Goal: Task Accomplishment & Management: Use online tool/utility

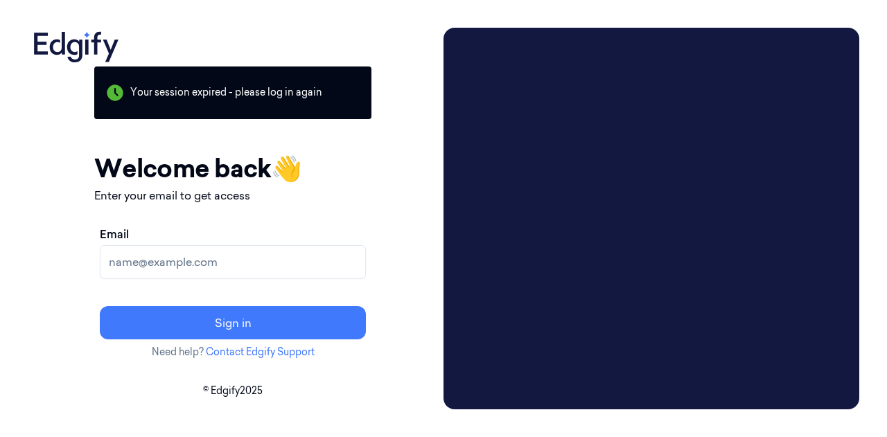
click at [260, 261] on input "Email" at bounding box center [233, 261] width 266 height 33
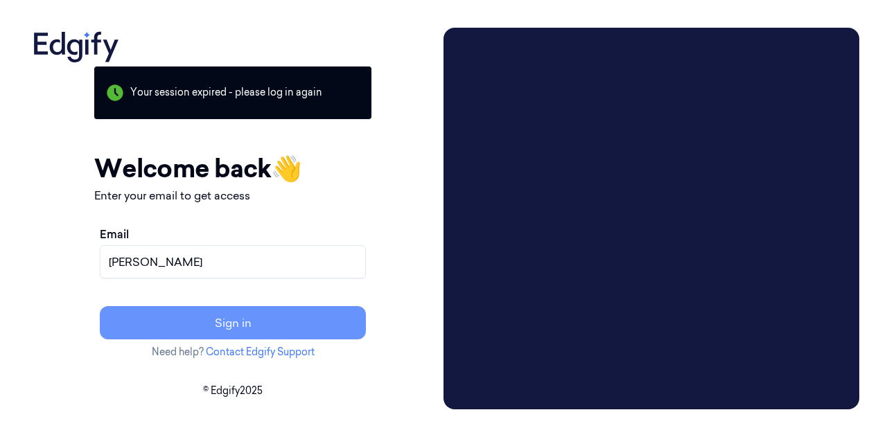
click at [252, 325] on button "Sign in" at bounding box center [233, 322] width 266 height 33
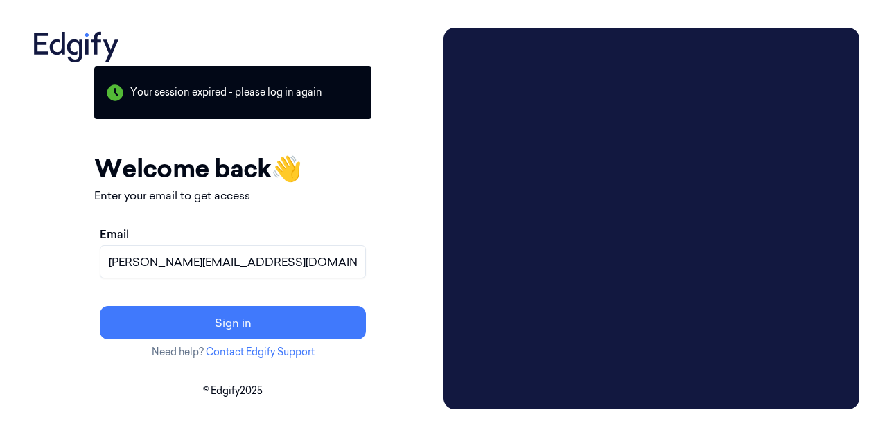
type input "[PERSON_NAME][EMAIL_ADDRESS][DOMAIN_NAME]"
click at [100, 306] on button "Sign in" at bounding box center [233, 322] width 266 height 33
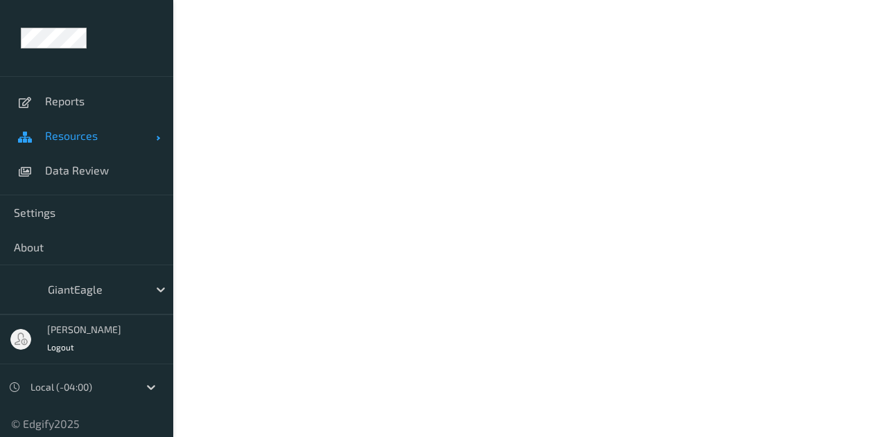
click at [134, 129] on span "Resources" at bounding box center [100, 136] width 111 height 14
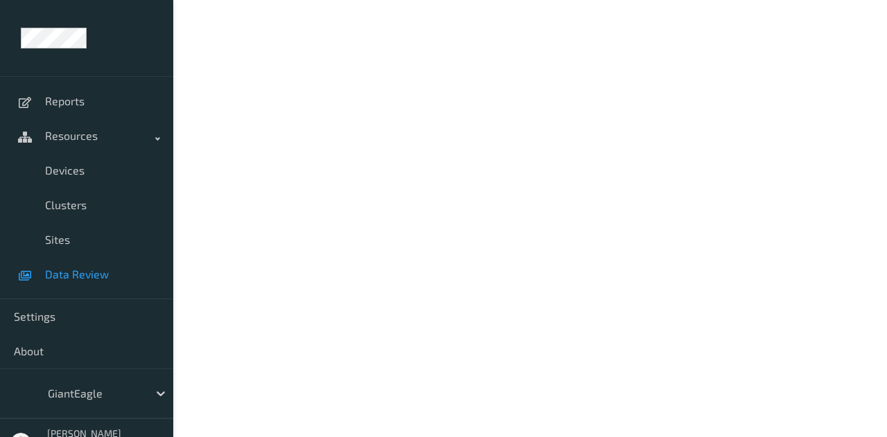
click at [109, 263] on link "Data Review" at bounding box center [86, 274] width 173 height 35
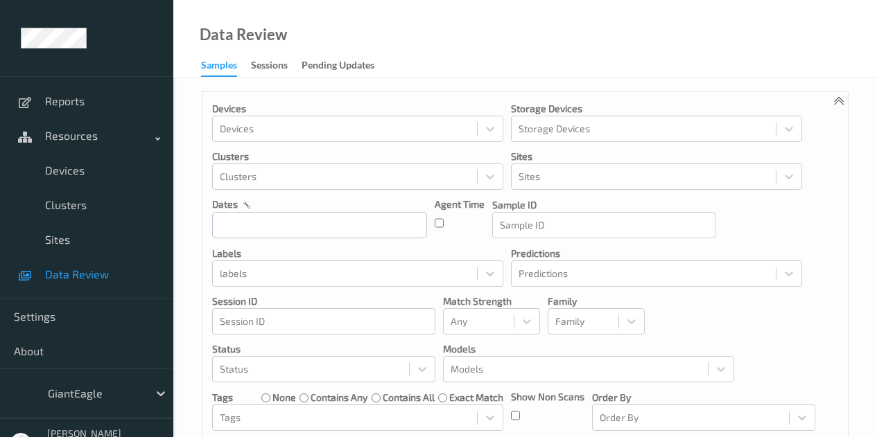
click at [111, 270] on span "Data Review" at bounding box center [102, 275] width 114 height 14
drag, startPoint x: 273, startPoint y: 63, endPoint x: 263, endPoint y: 70, distance: 11.9
click at [272, 65] on div "Sessions" at bounding box center [269, 66] width 37 height 17
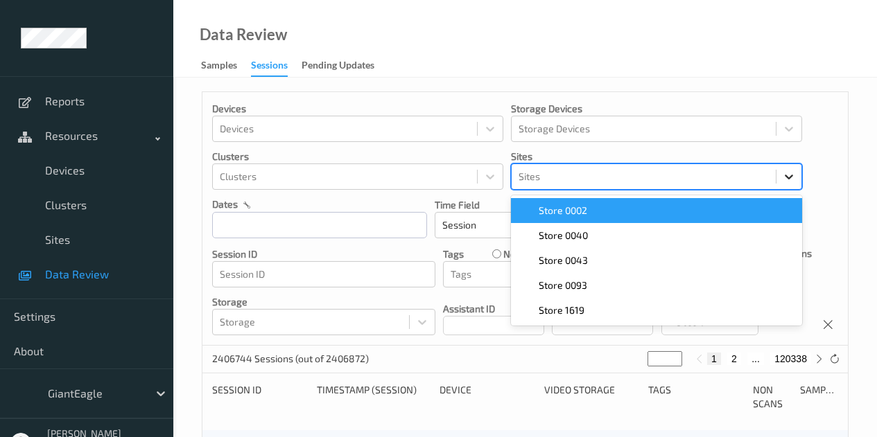
click at [783, 175] on icon at bounding box center [789, 177] width 14 height 14
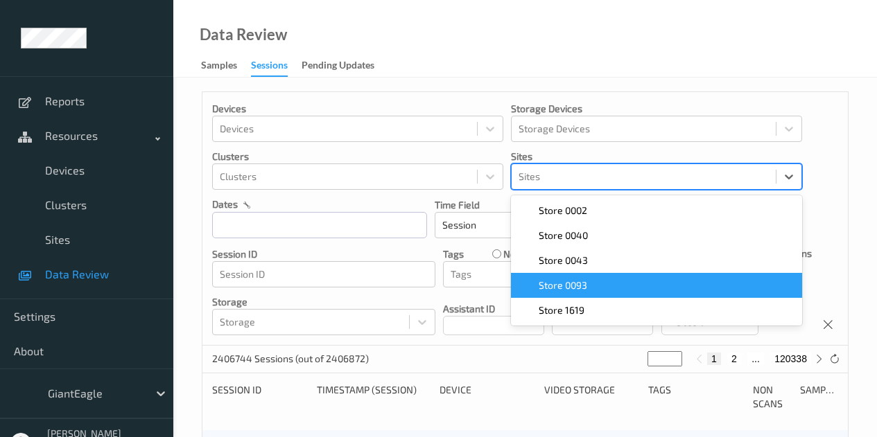
click at [684, 288] on div "Store 0093" at bounding box center [656, 286] width 275 height 14
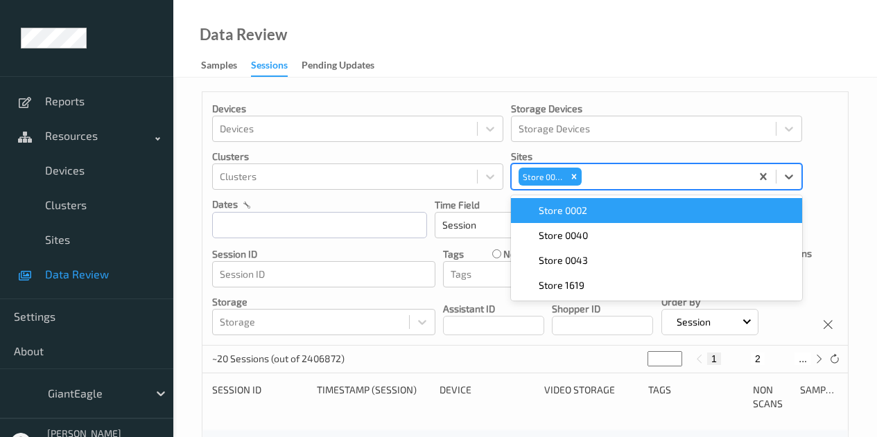
click at [707, 218] on div "Store 0002" at bounding box center [656, 211] width 275 height 14
click at [842, 190] on div "Devices Devices Storage Devices Storage Devices Clusters Clusters Sites option …" at bounding box center [524, 219] width 645 height 254
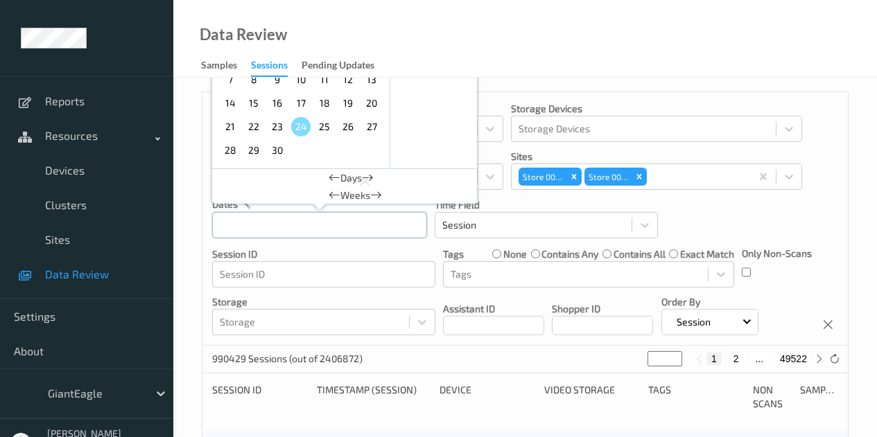
click at [386, 228] on input "text" at bounding box center [319, 225] width 215 height 26
click at [231, 107] on span "14" at bounding box center [229, 103] width 19 height 19
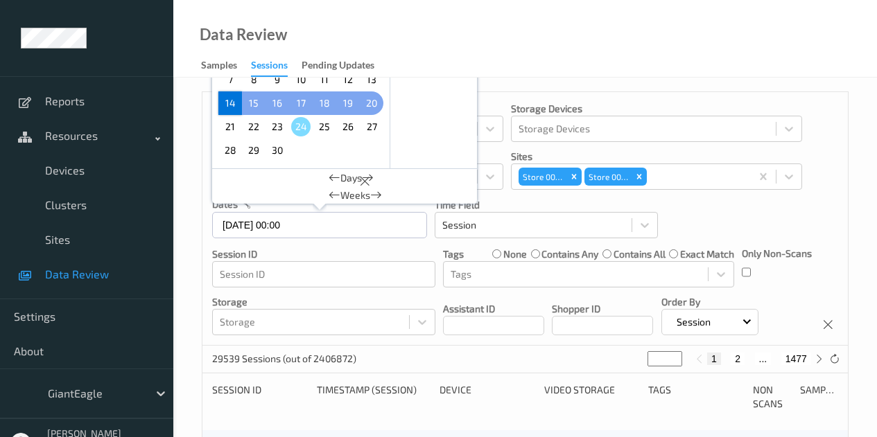
click at [376, 97] on span "20" at bounding box center [371, 103] width 19 height 19
type input "[DATE] 00:00 -> [DATE] 23:59"
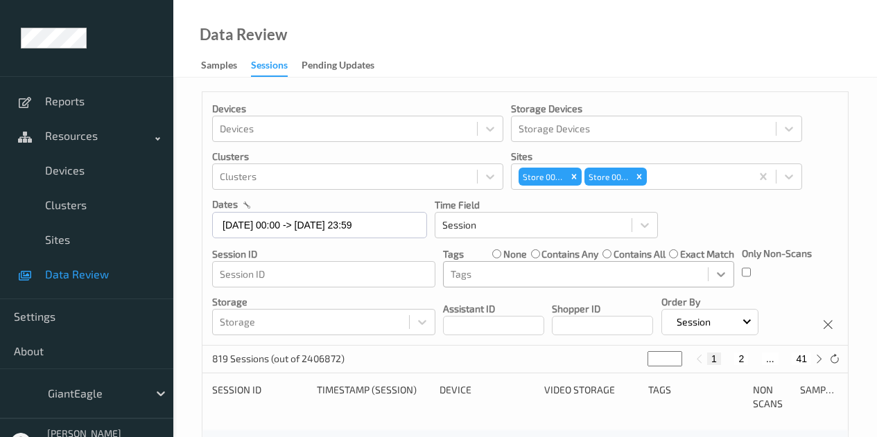
click at [718, 275] on icon at bounding box center [721, 275] width 14 height 14
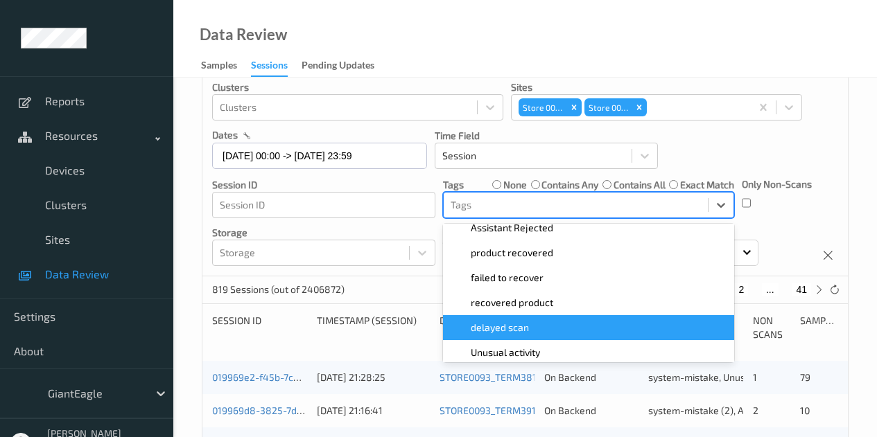
scroll to position [139, 0]
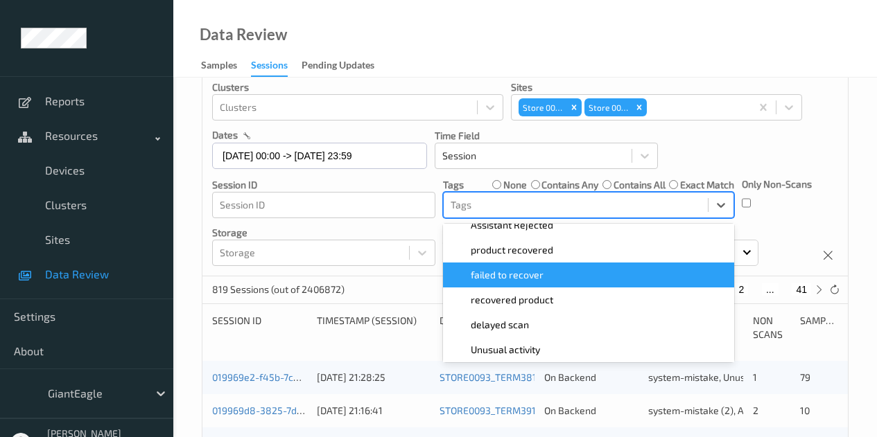
click at [562, 275] on div "failed to recover" at bounding box center [588, 275] width 275 height 14
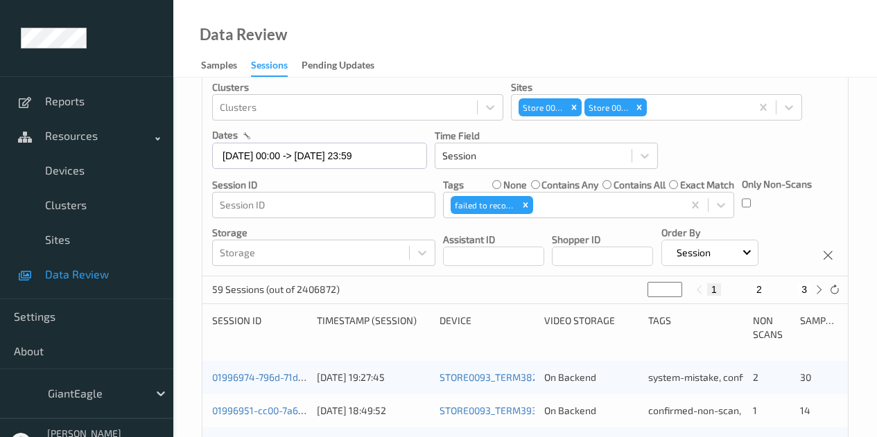
click at [796, 171] on div "Devices Devices Storage Devices Storage Devices Clusters Clusters Sites Store 0…" at bounding box center [524, 150] width 645 height 254
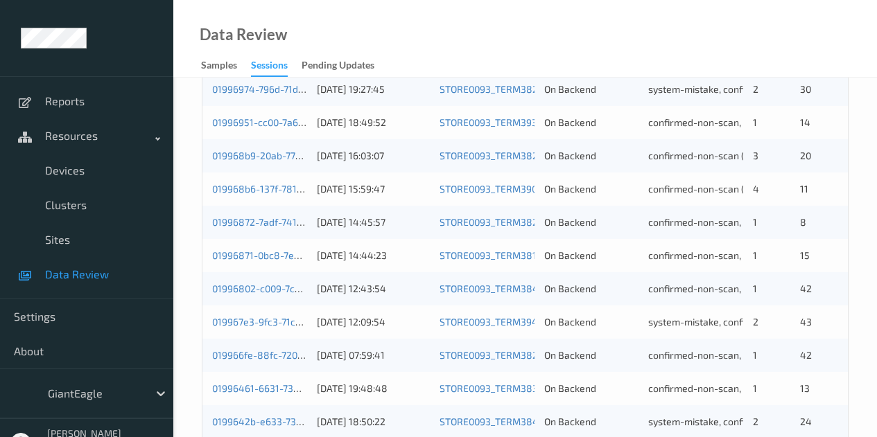
scroll to position [161, 0]
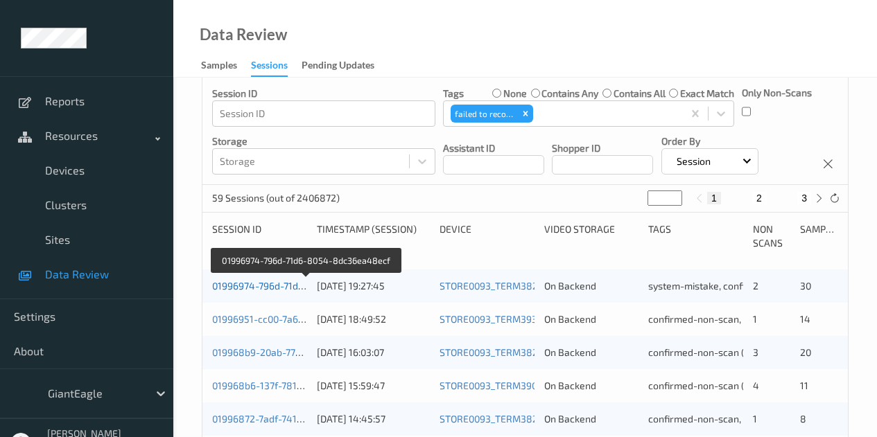
click at [281, 288] on link "01996974-796d-71d6-8054-8dc36ea48ecf" at bounding box center [306, 286] width 189 height 12
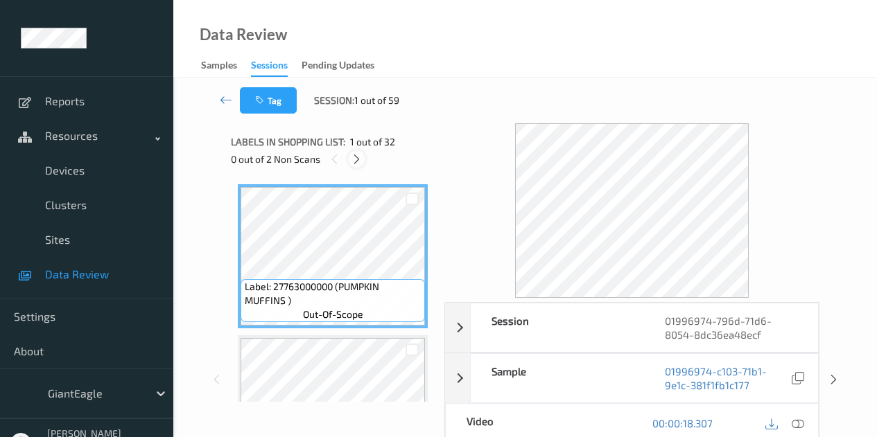
click at [358, 162] on icon at bounding box center [357, 159] width 12 height 12
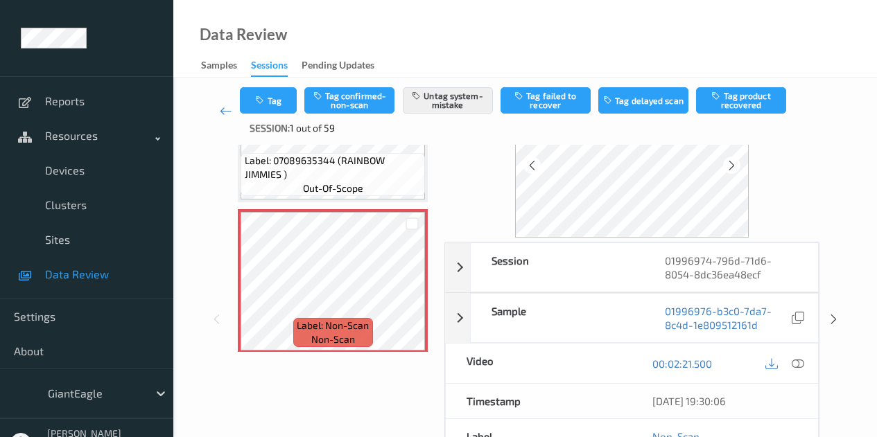
scroll to position [85, 0]
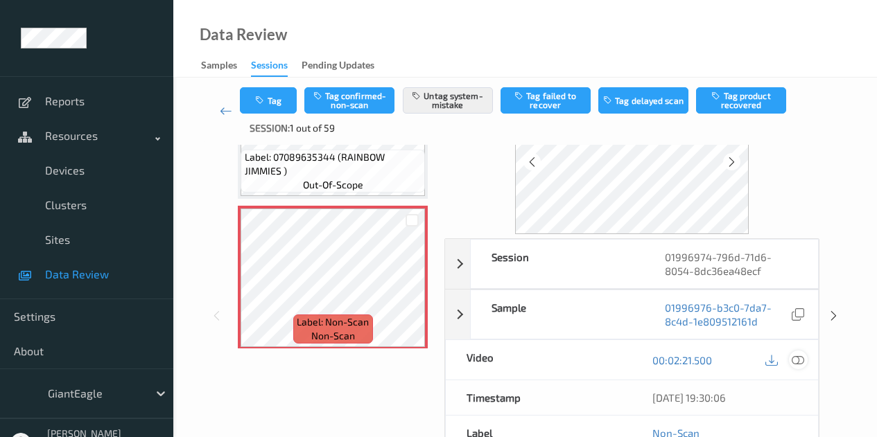
click at [797, 361] on icon at bounding box center [798, 360] width 12 height 12
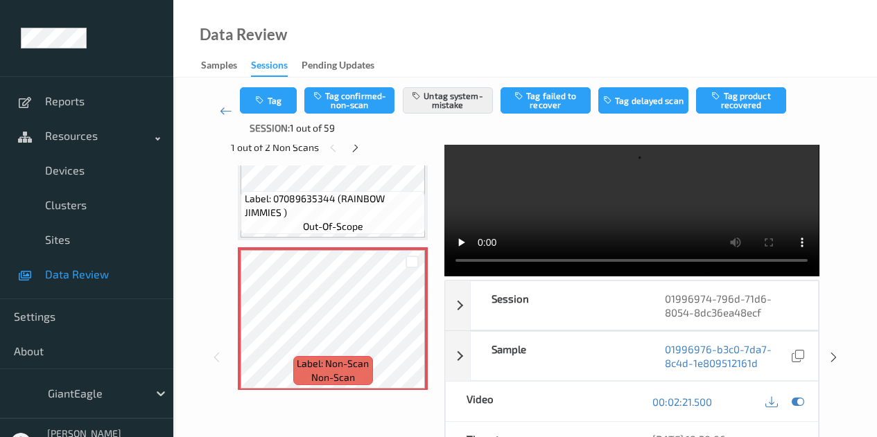
scroll to position [0, 0]
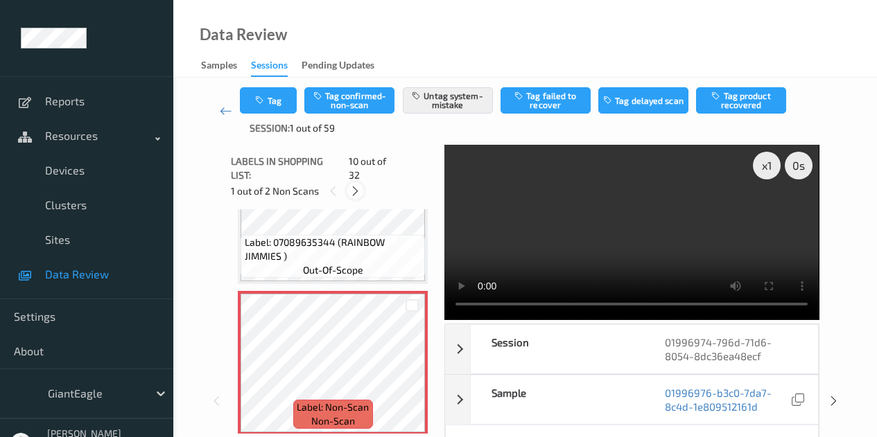
click at [358, 185] on icon at bounding box center [355, 191] width 12 height 12
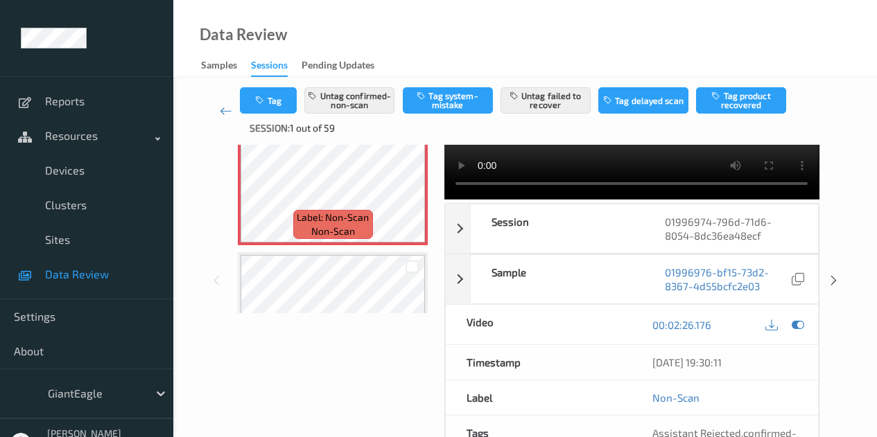
scroll to position [262, 0]
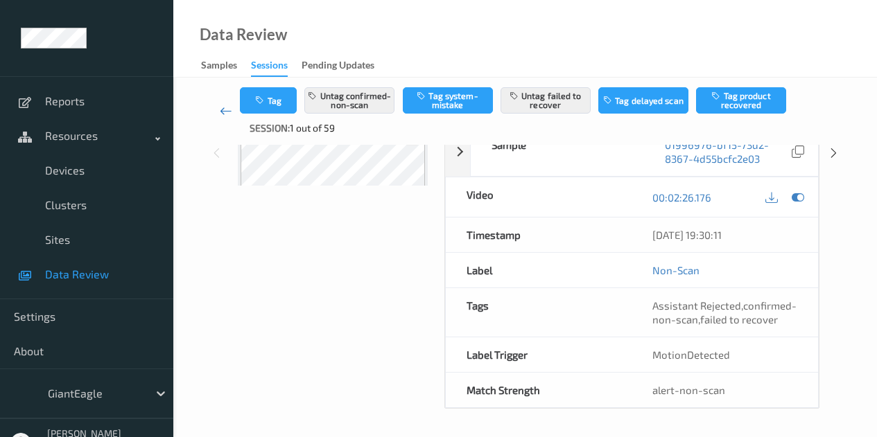
click at [224, 105] on icon at bounding box center [226, 111] width 12 height 14
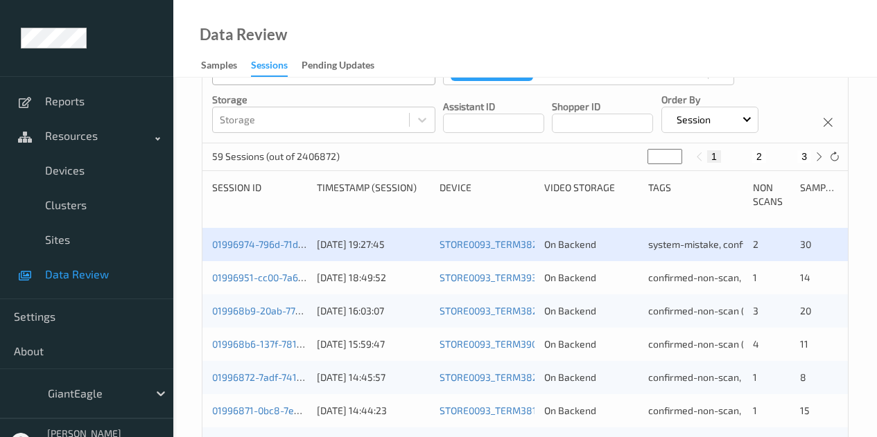
scroll to position [208, 0]
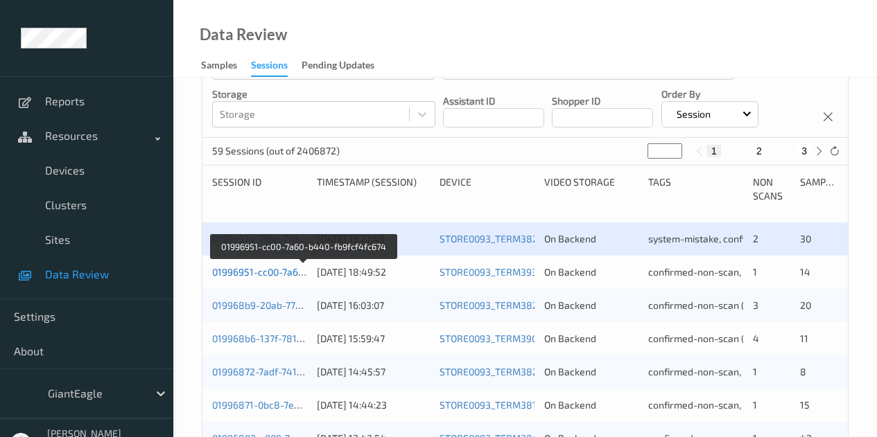
click at [278, 270] on link "01996951-cc00-7a60-b440-fb9fcf4fc674" at bounding box center [302, 272] width 181 height 12
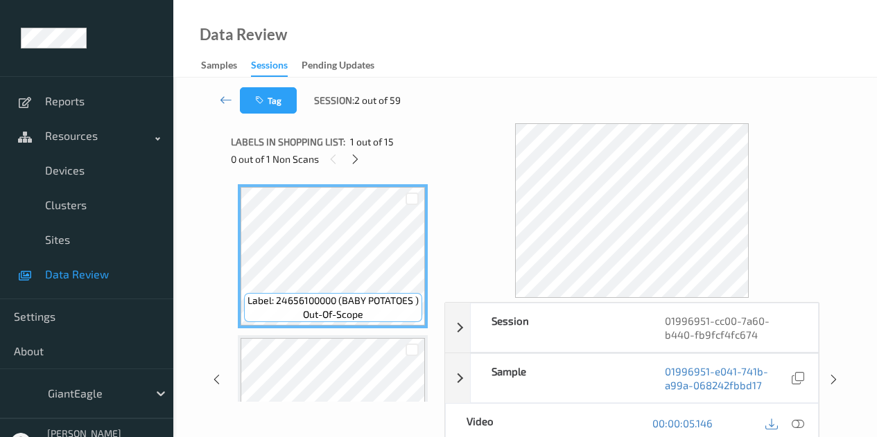
click at [354, 162] on icon at bounding box center [355, 159] width 12 height 12
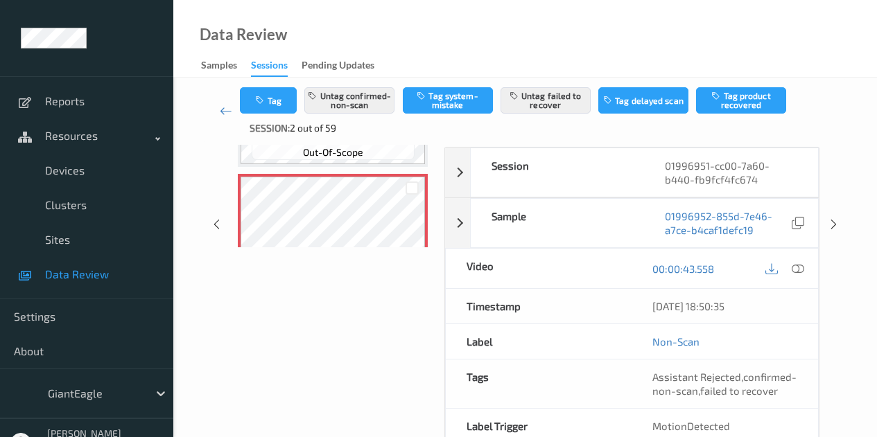
scroll to position [208, 0]
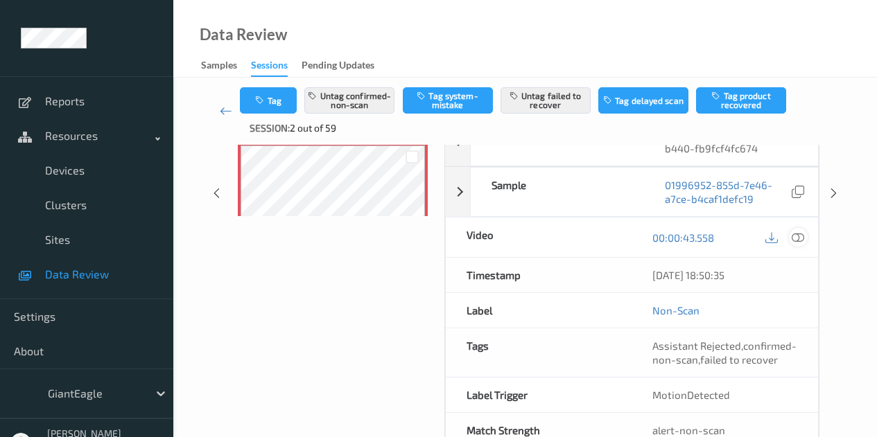
click at [799, 239] on icon at bounding box center [798, 237] width 12 height 12
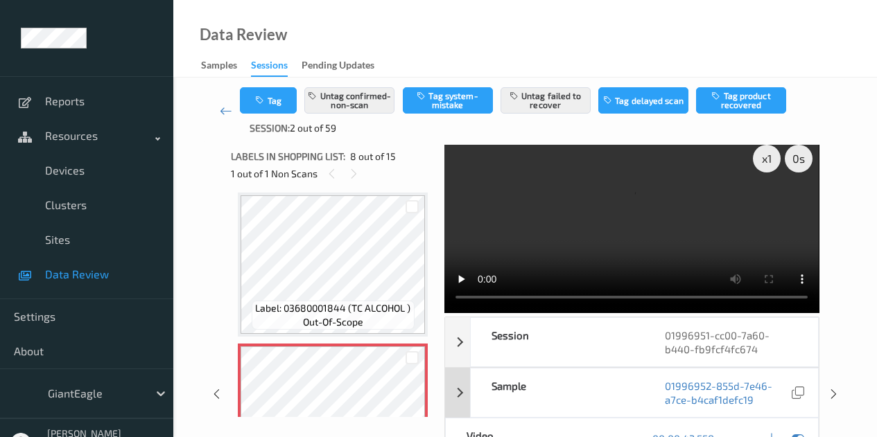
scroll to position [0, 0]
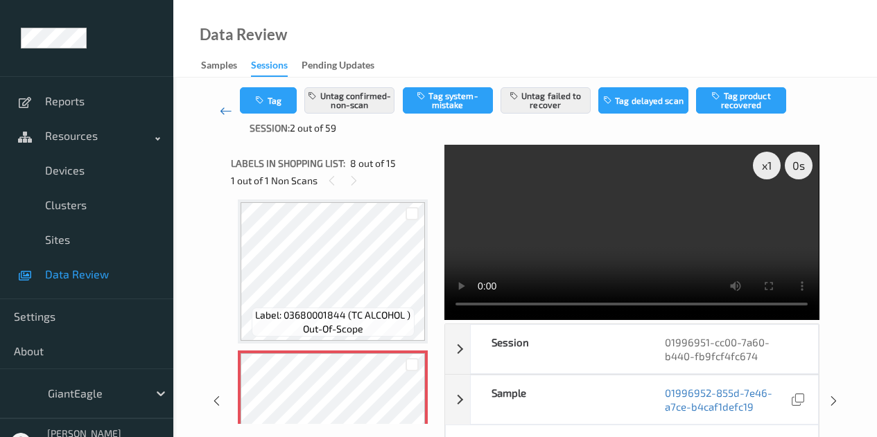
click at [223, 111] on icon at bounding box center [226, 111] width 12 height 14
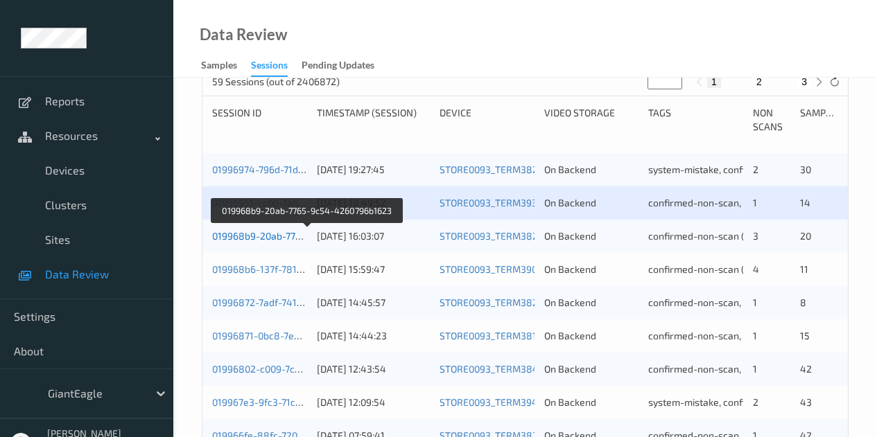
click at [271, 232] on link "019968b9-20ab-7765-9c54-4260796b1623" at bounding box center [307, 236] width 190 height 12
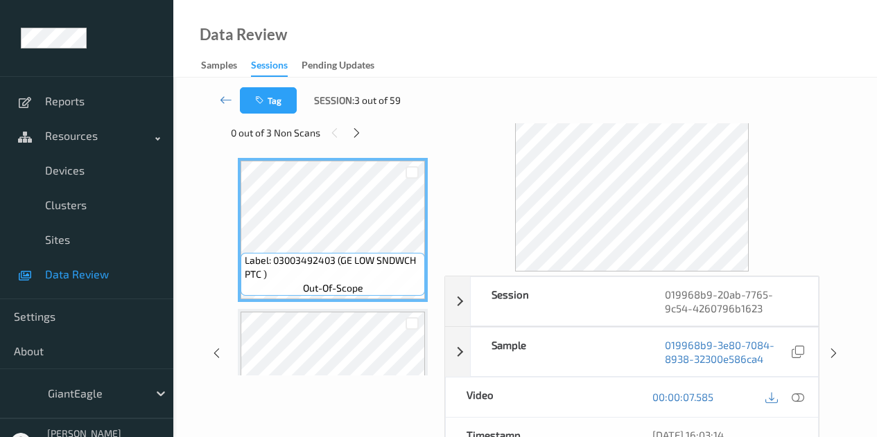
scroll to position [19, 0]
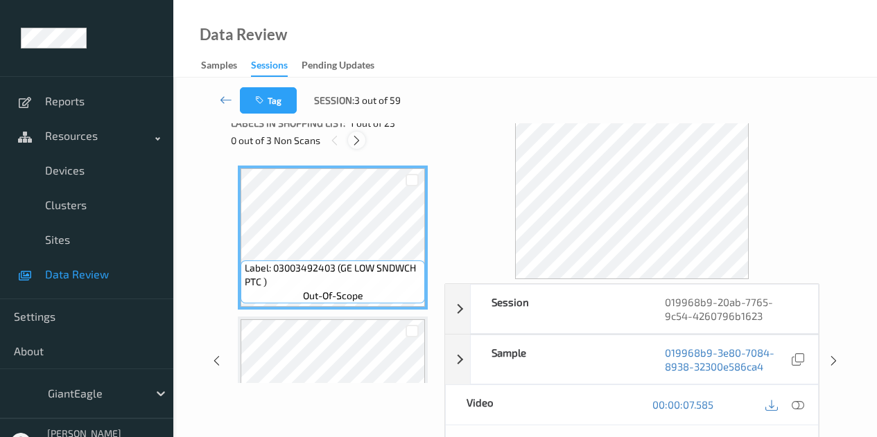
click at [358, 140] on icon at bounding box center [357, 141] width 12 height 12
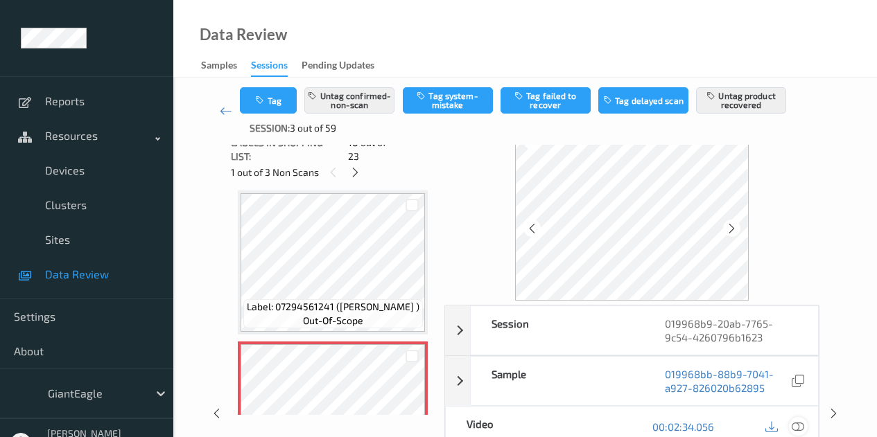
click at [802, 428] on icon at bounding box center [798, 426] width 12 height 12
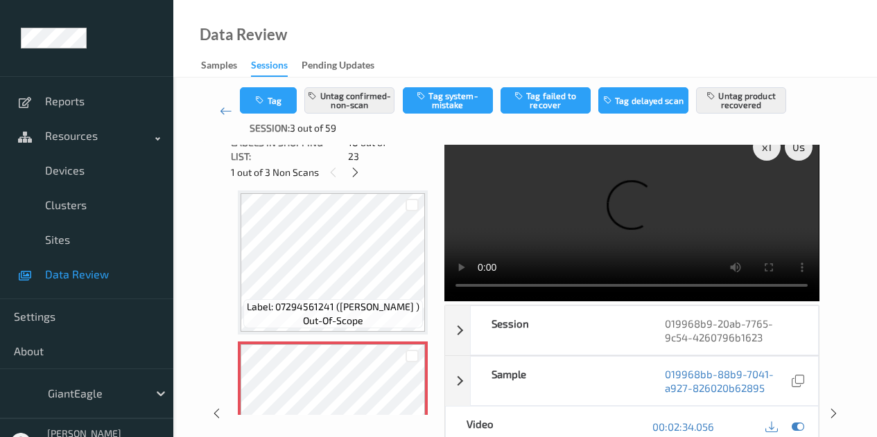
scroll to position [0, 0]
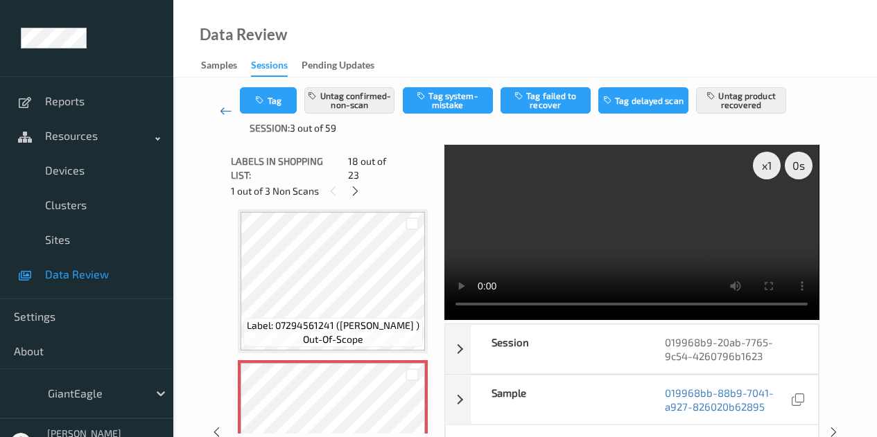
click at [214, 105] on link at bounding box center [225, 111] width 28 height 48
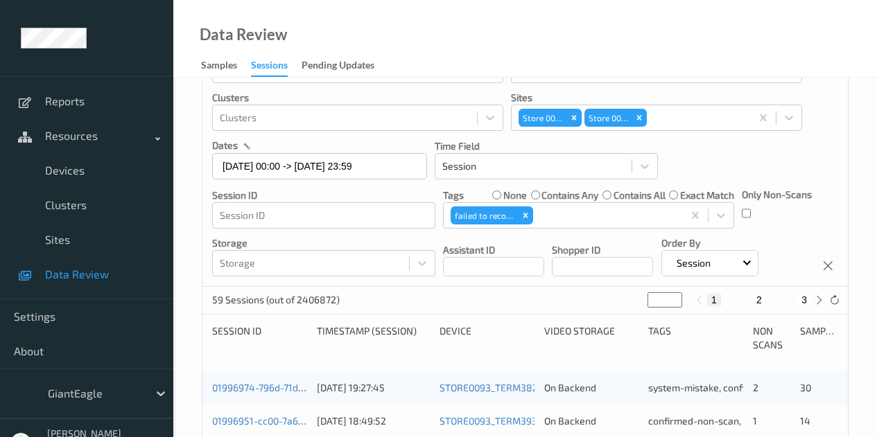
scroll to position [277, 0]
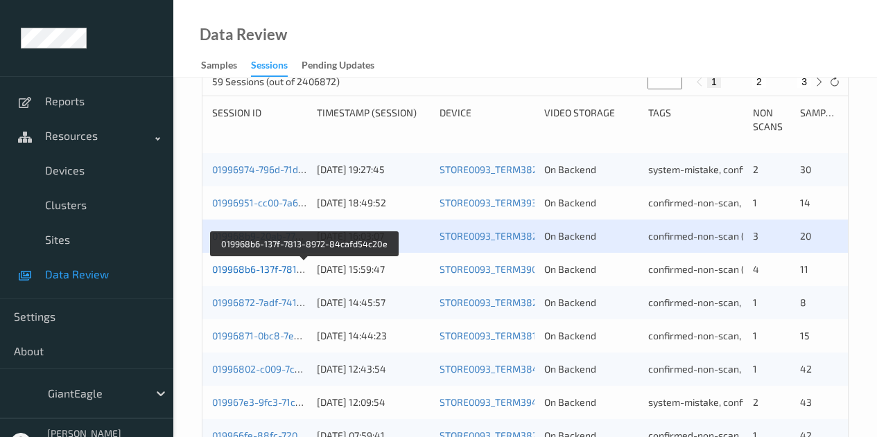
click at [251, 264] on link "019968b6-137f-7813-8972-84cafd54c20e" at bounding box center [305, 269] width 186 height 12
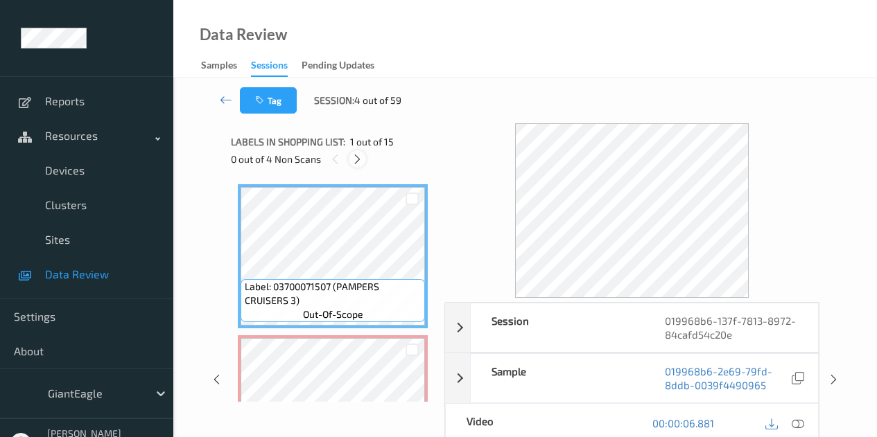
click at [359, 157] on icon at bounding box center [358, 159] width 12 height 12
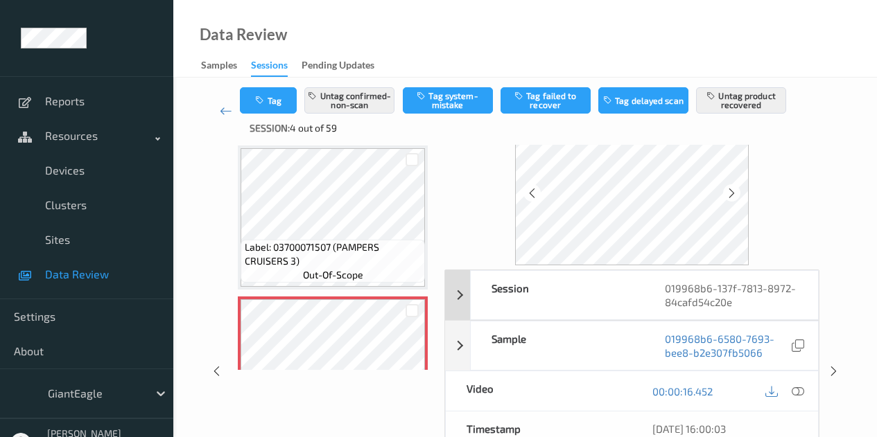
scroll to position [69, 0]
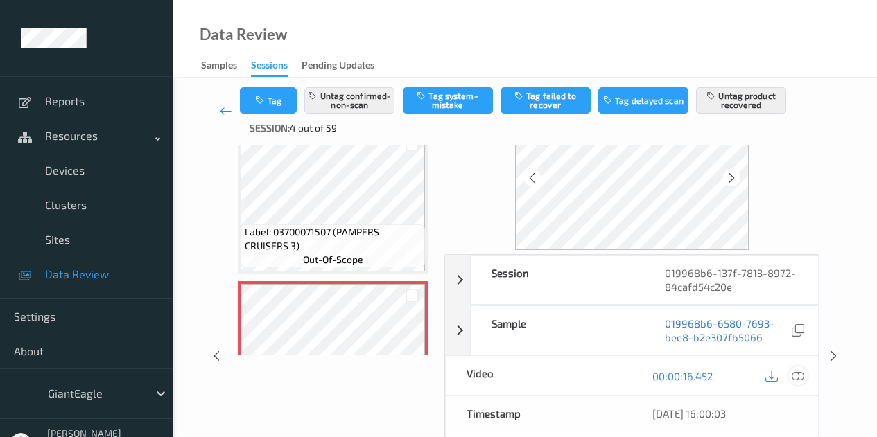
click at [797, 376] on icon at bounding box center [798, 376] width 12 height 12
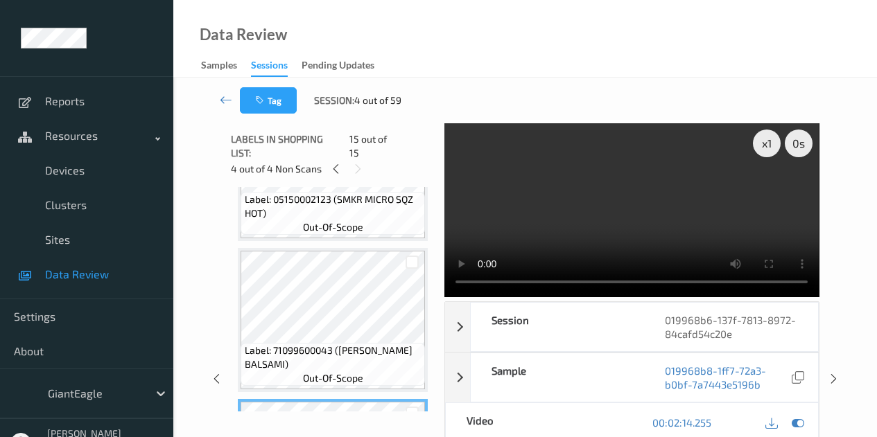
scroll to position [0, 0]
click at [226, 101] on icon at bounding box center [226, 100] width 12 height 14
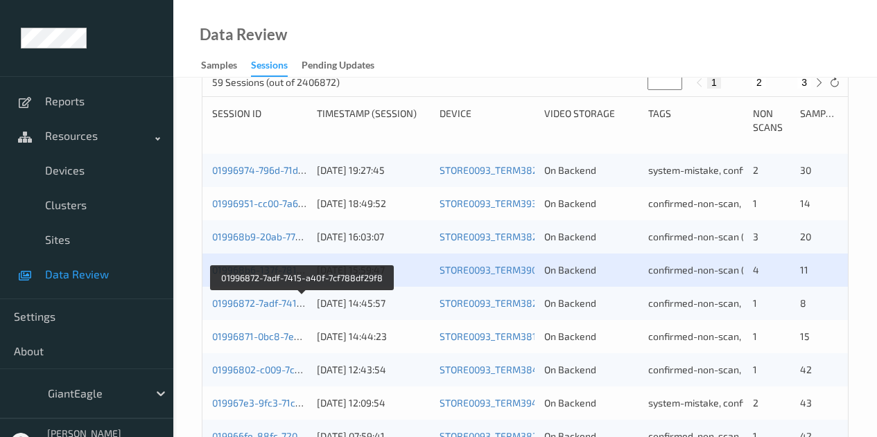
scroll to position [277, 0]
